Goal: Transaction & Acquisition: Purchase product/service

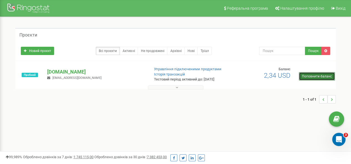
drag, startPoint x: 0, startPoint y: 0, endPoint x: 309, endPoint y: 76, distance: 318.3
click at [309, 76] on link "Поповнити баланс" at bounding box center [317, 76] width 36 height 8
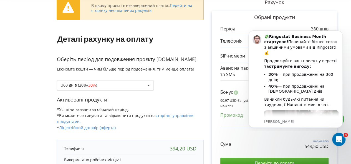
scroll to position [39, 0]
click at [130, 83] on div "360 днів ( 20% / 30% ) 360 днів ( 20% / 30% )" at bounding box center [105, 86] width 97 height 11
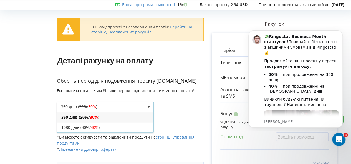
scroll to position [17, 0]
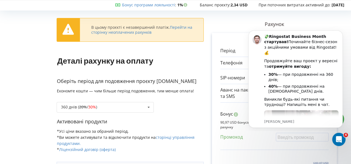
click at [186, 69] on div "В цьому проєкті є незавершений платіж. Перейти на сторінку неоплачених рахунків…" at bounding box center [130, 147] width 147 height 271
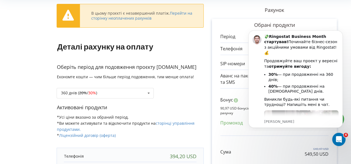
scroll to position [80, 0]
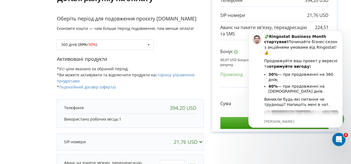
click at [0, 41] on div "В цьому проєкті є незавершений платіж. Перейти на сторінку неоплачених рахунків…" at bounding box center [175, 85] width 351 height 282
click at [37, 85] on form "В цьому проєкті є незавершений платіж. Перейти на сторінку неоплачених рахунків…" at bounding box center [175, 85] width 339 height 271
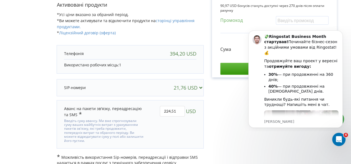
scroll to position [140, 0]
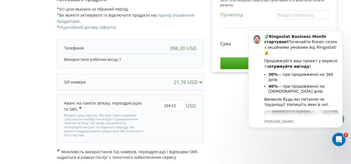
click at [3, 30] on div "В цьому проєкті є незавершений платіж. Перейти на сторінку неоплачених рахунків…" at bounding box center [175, 25] width 351 height 282
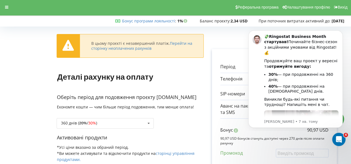
scroll to position [0, 0]
